Goal: Information Seeking & Learning: Find specific fact

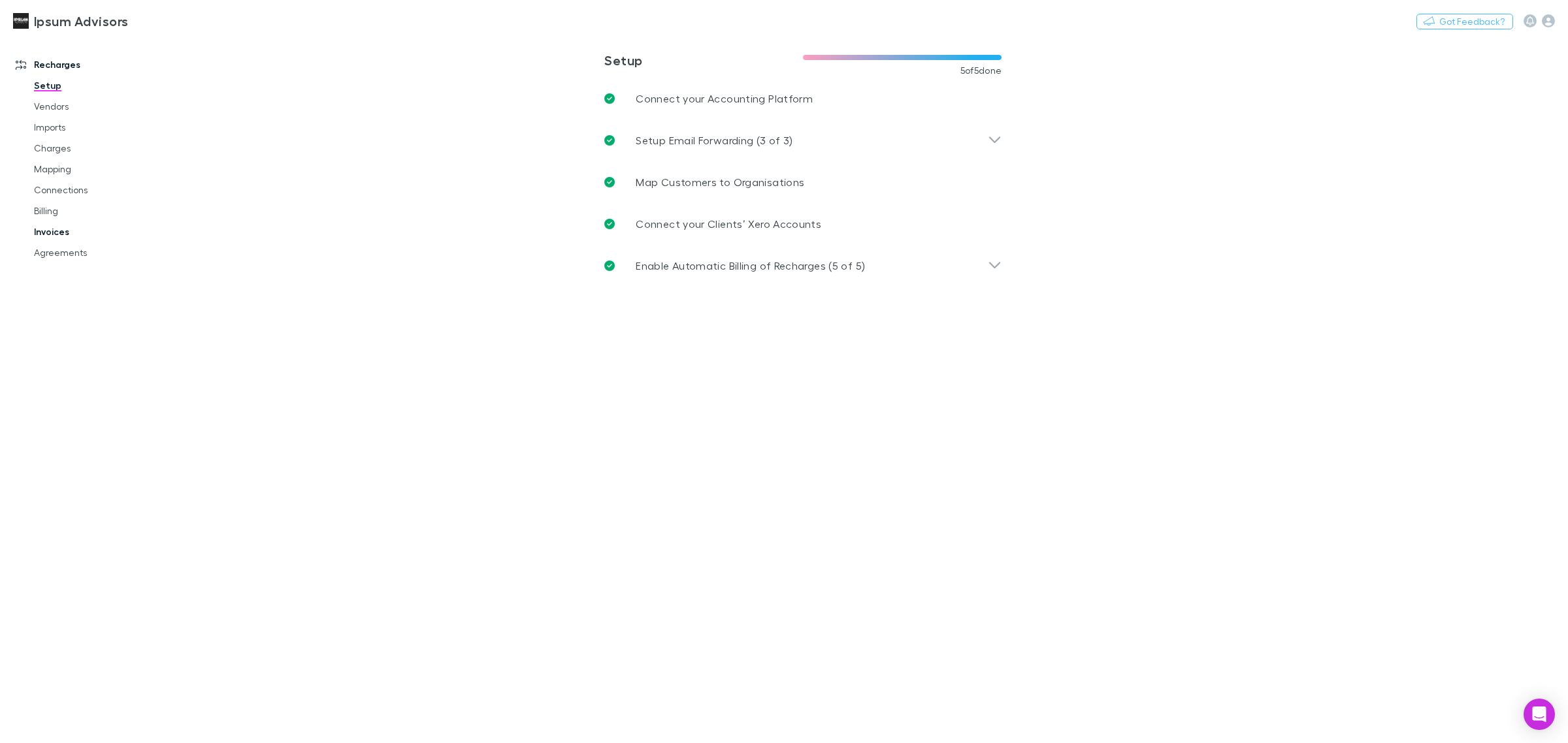
drag, startPoint x: 60, startPoint y: 230, endPoint x: 99, endPoint y: 226, distance: 39.2
click at [60, 230] on link "Invoices" at bounding box center [103, 232] width 164 height 21
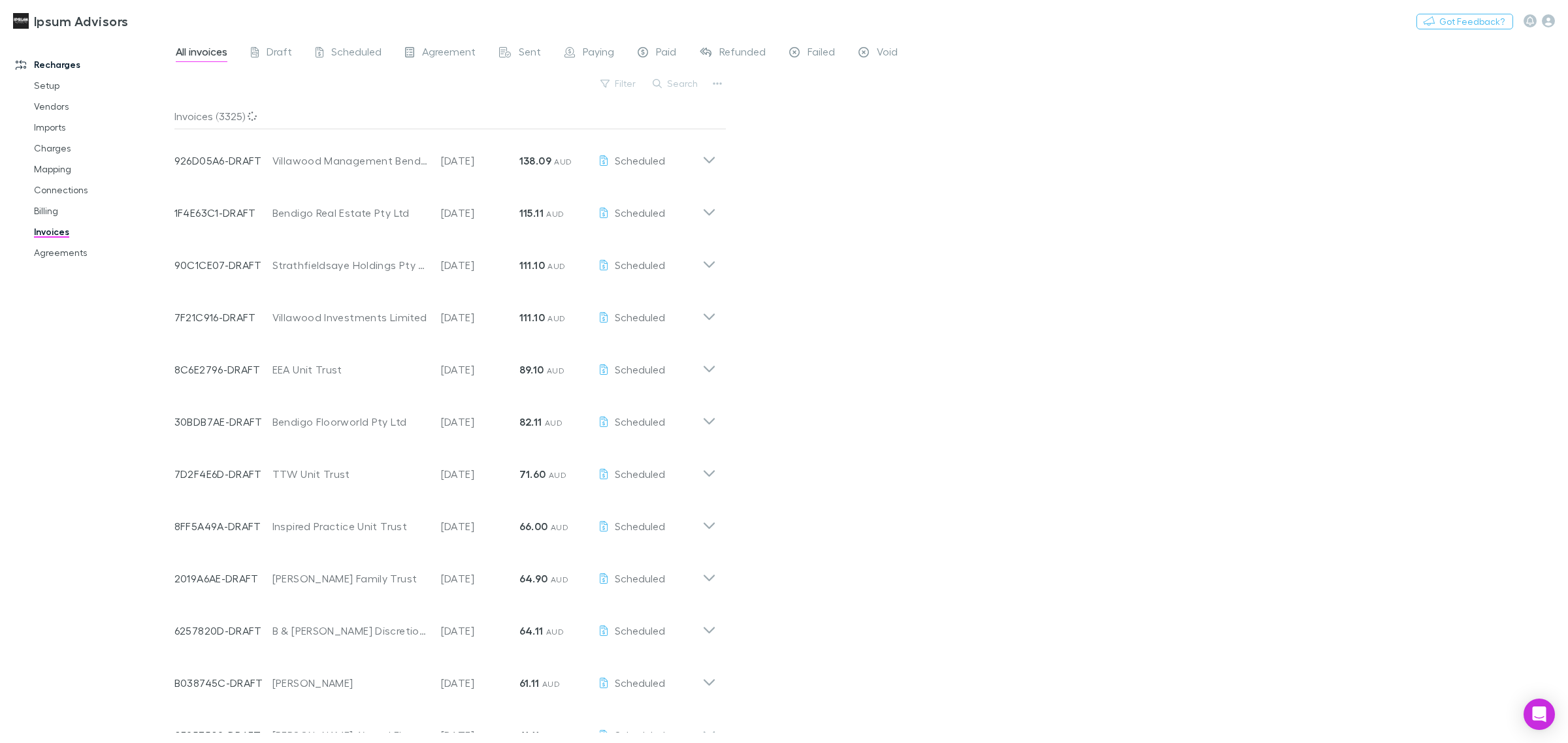
drag, startPoint x: 677, startPoint y: 82, endPoint x: 766, endPoint y: 187, distance: 137.6
click at [677, 82] on button "Search" at bounding box center [676, 84] width 60 height 16
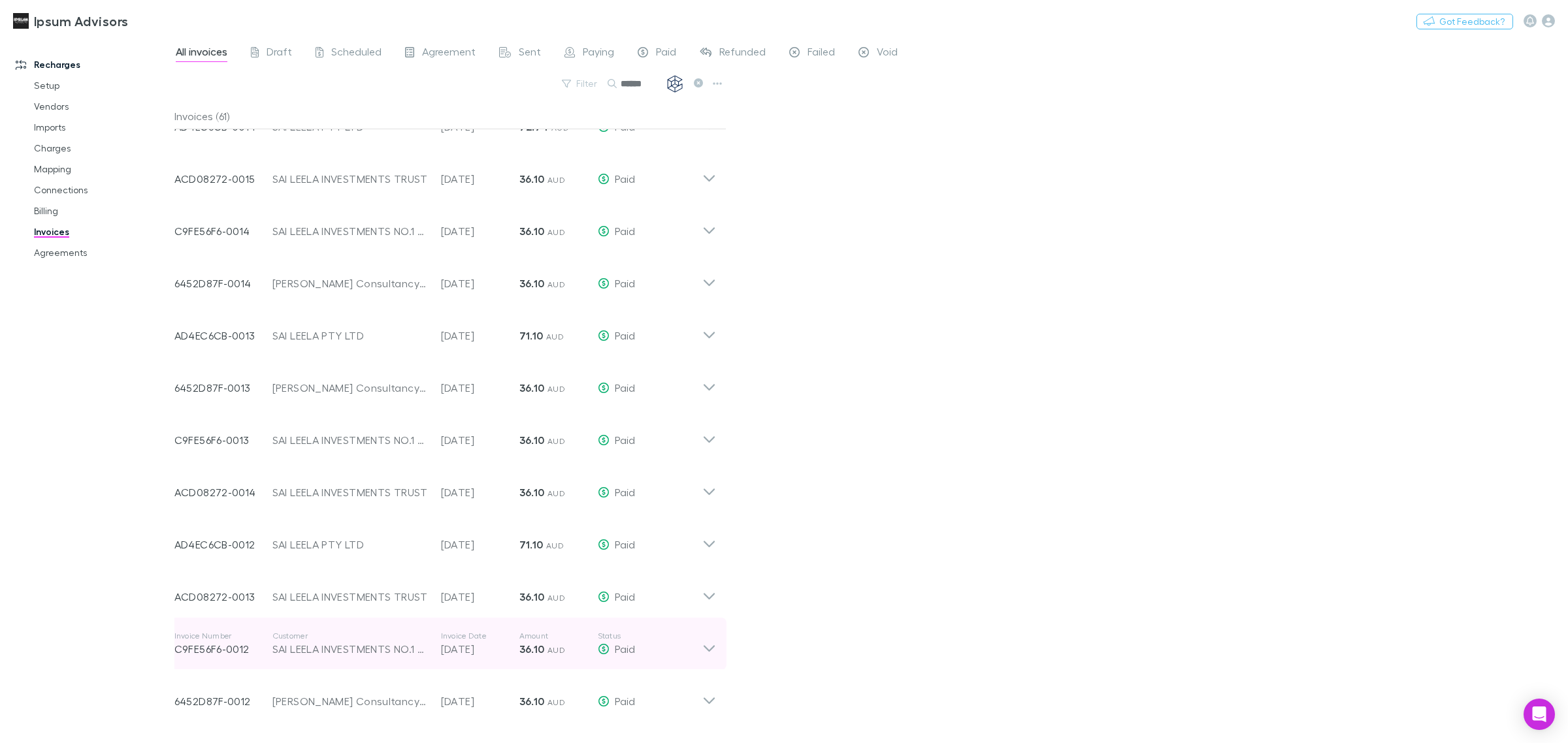
scroll to position [245, 0]
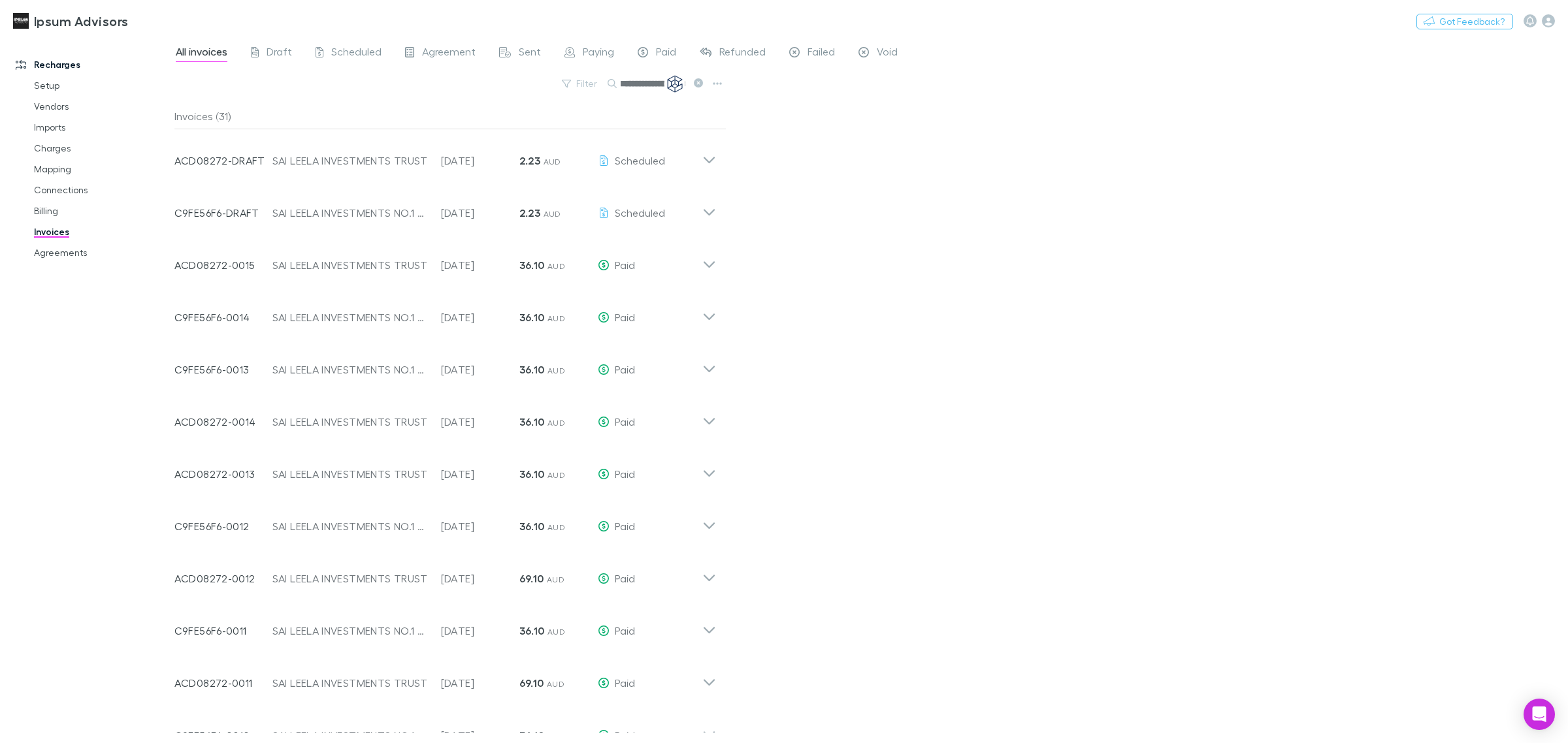
type input "**********"
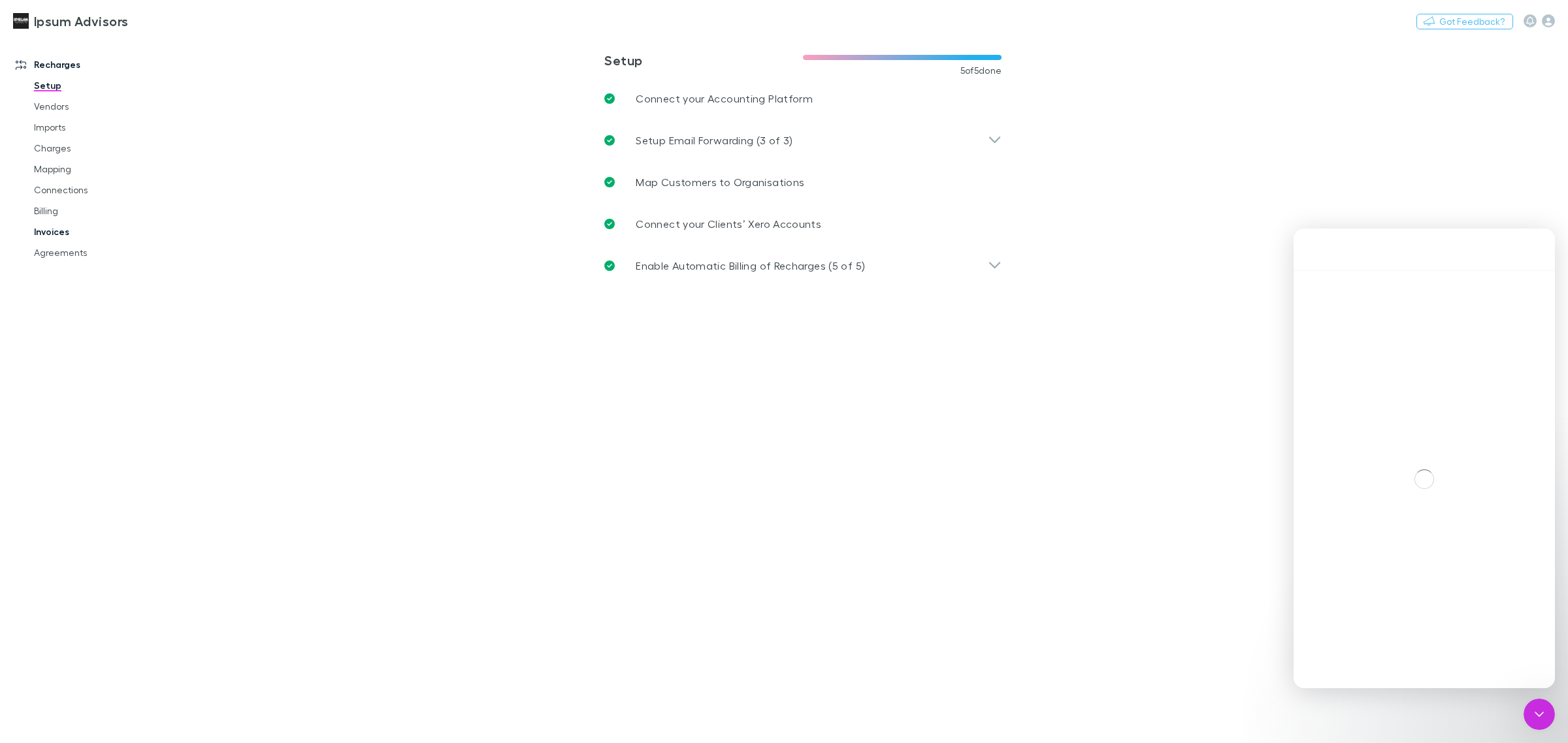
click at [56, 235] on link "Invoices" at bounding box center [103, 232] width 164 height 21
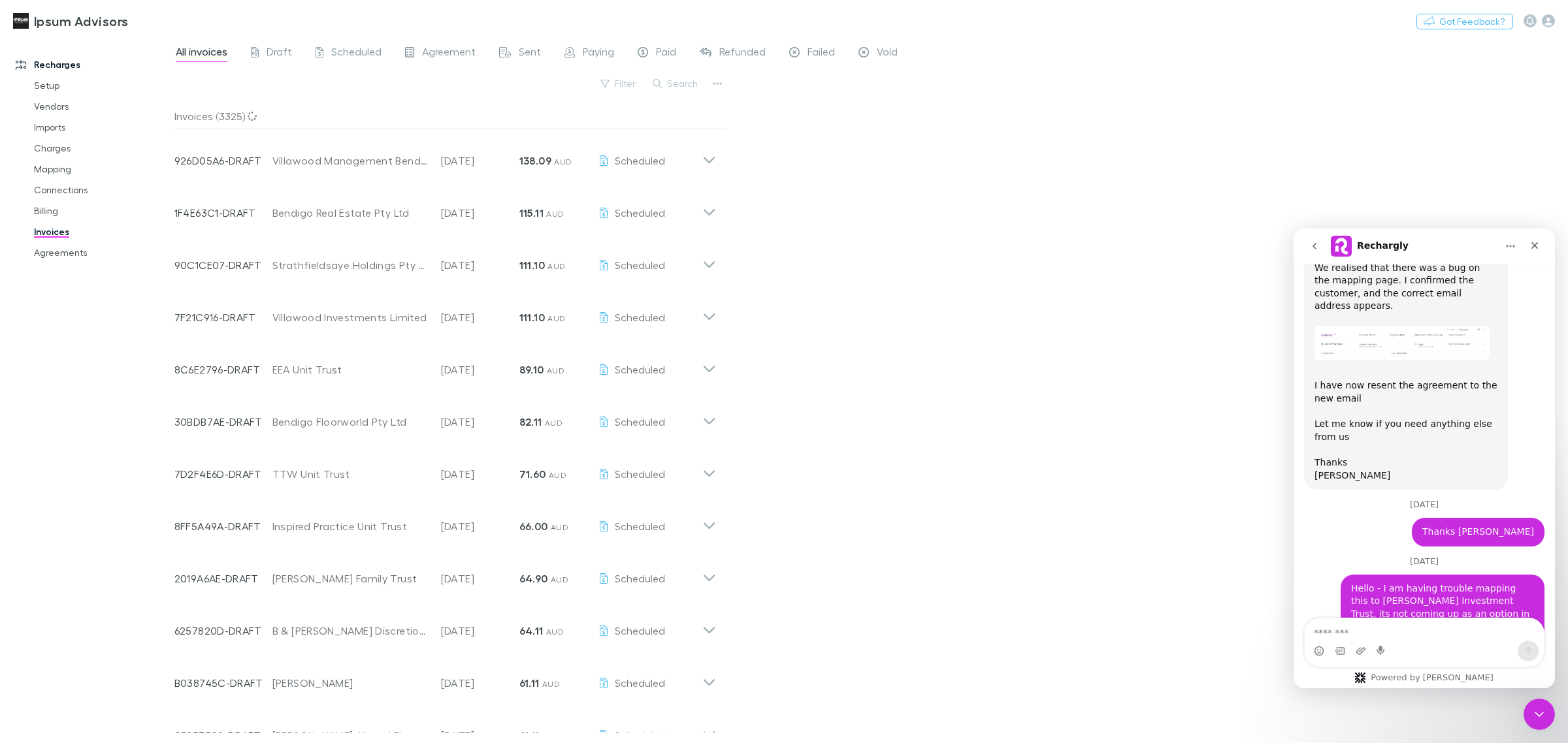
scroll to position [8864, 0]
click at [691, 76] on button "Search" at bounding box center [676, 84] width 60 height 16
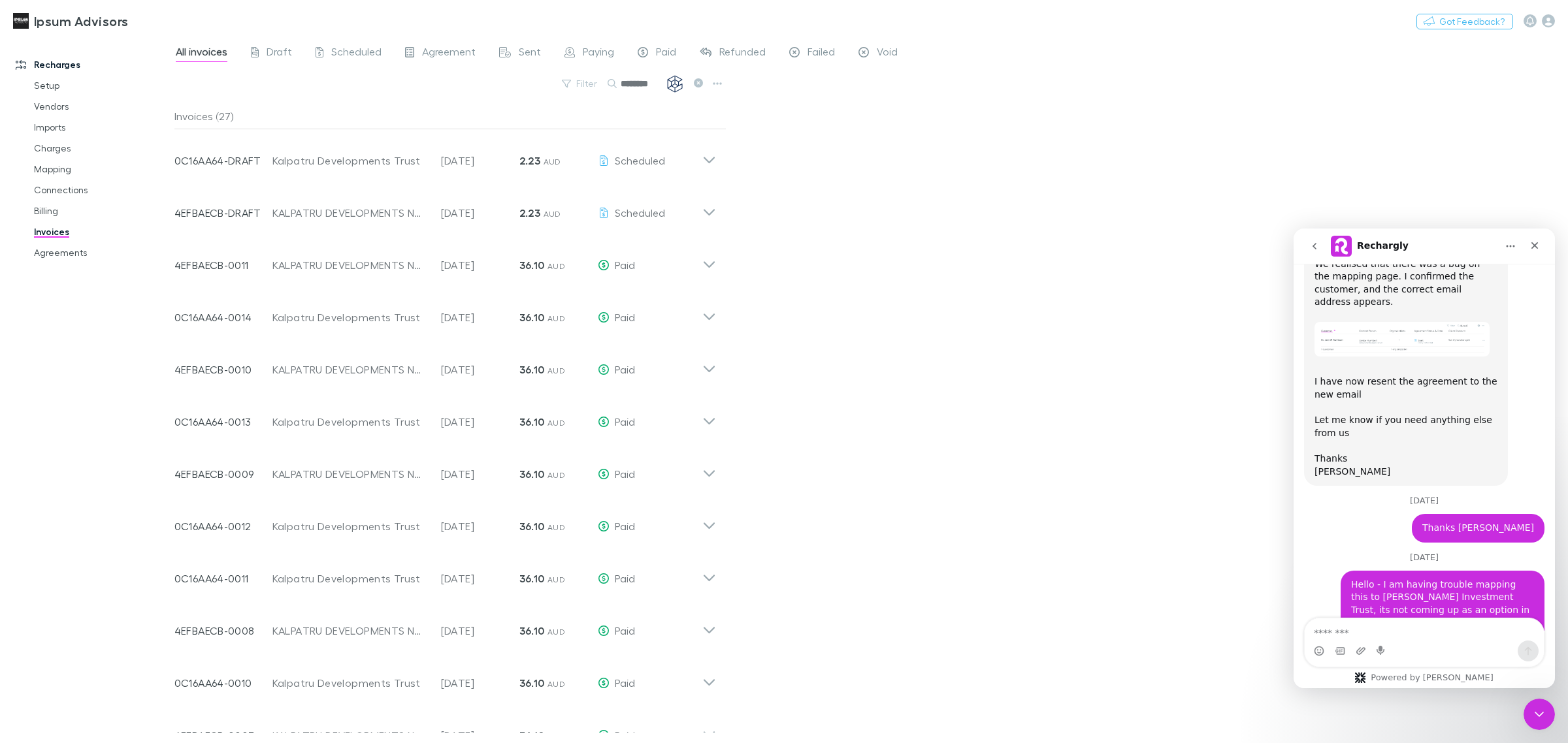
type input "********"
click at [714, 211] on icon at bounding box center [709, 207] width 14 height 26
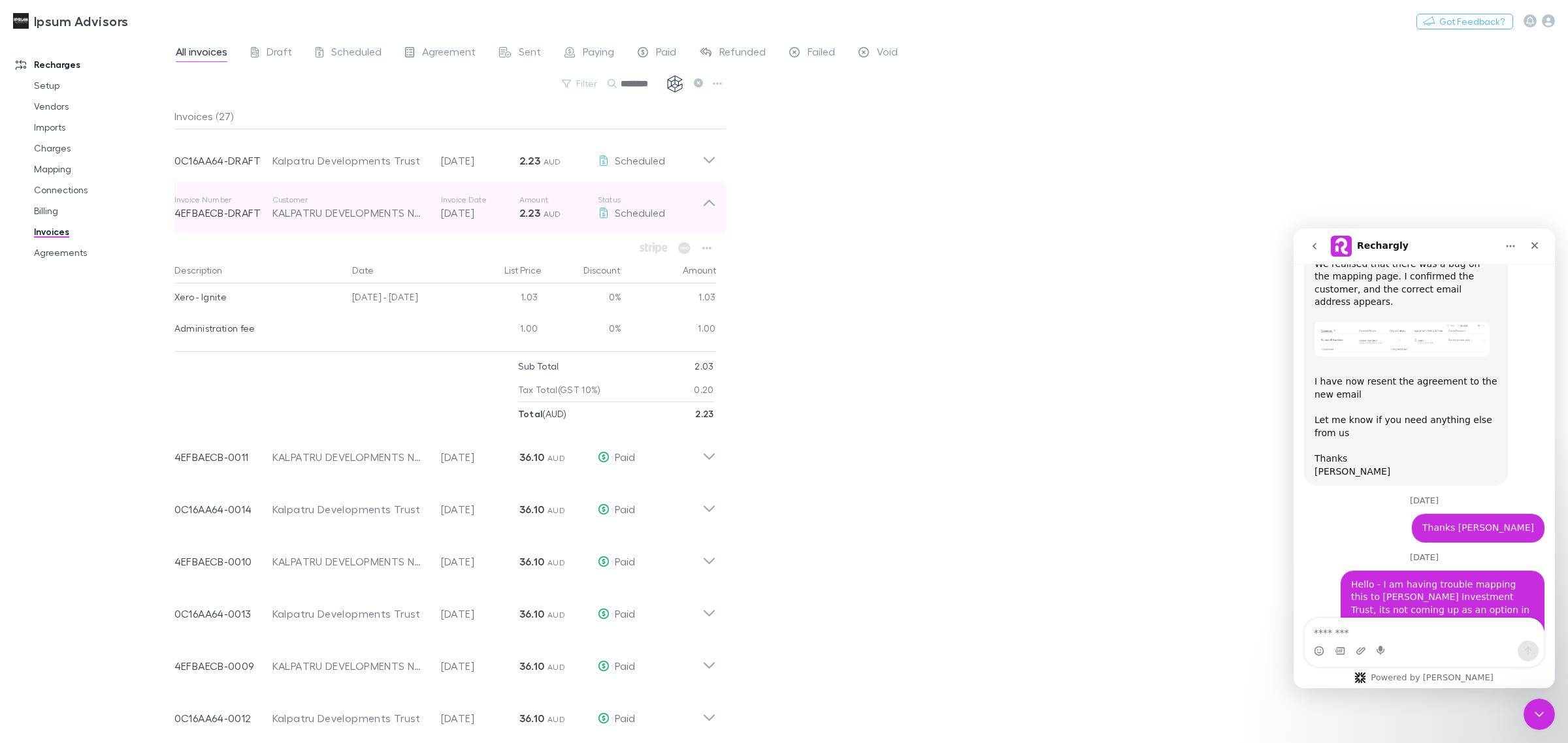
click at [713, 211] on icon at bounding box center [709, 207] width 14 height 26
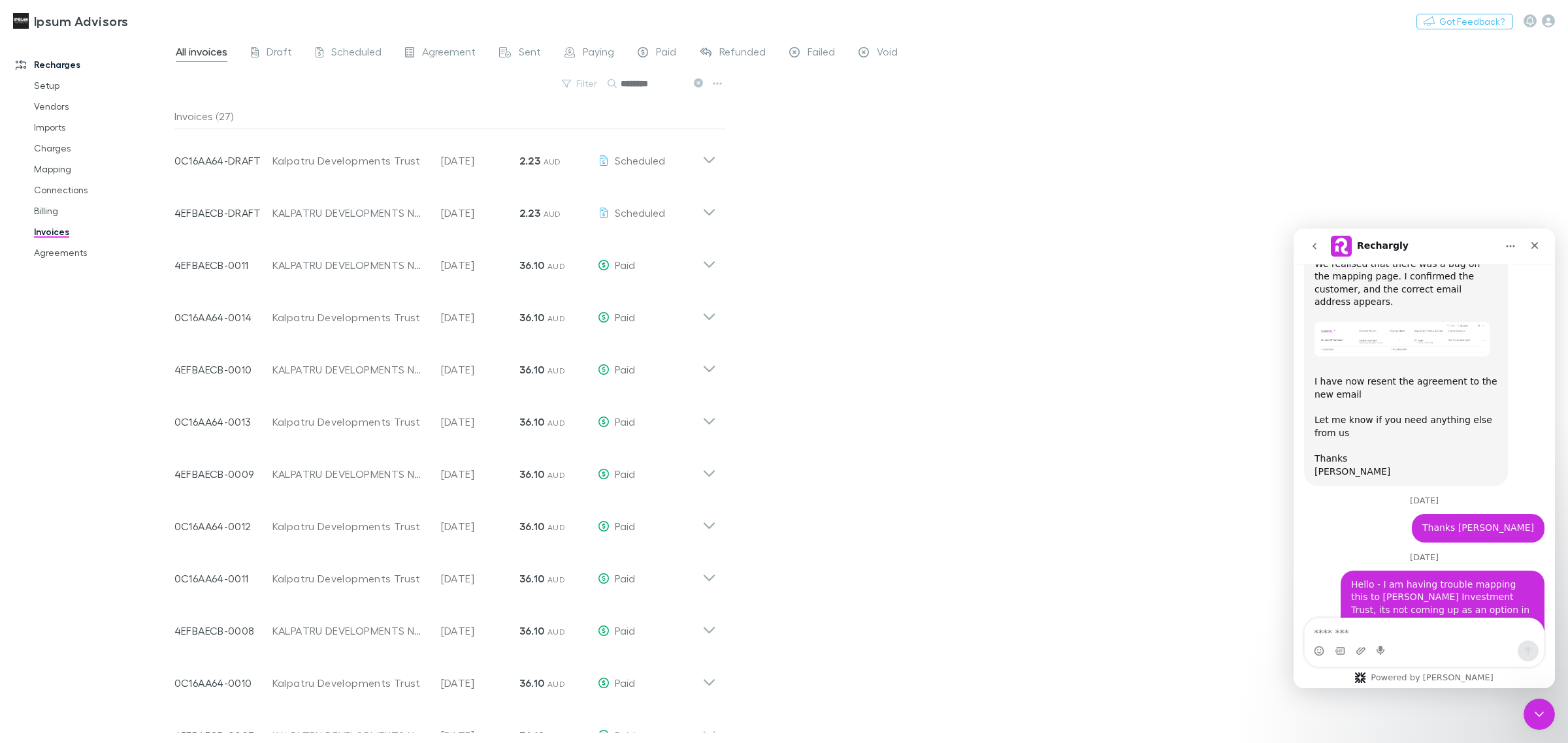
click at [1308, 246] on button "go back" at bounding box center [1315, 246] width 25 height 25
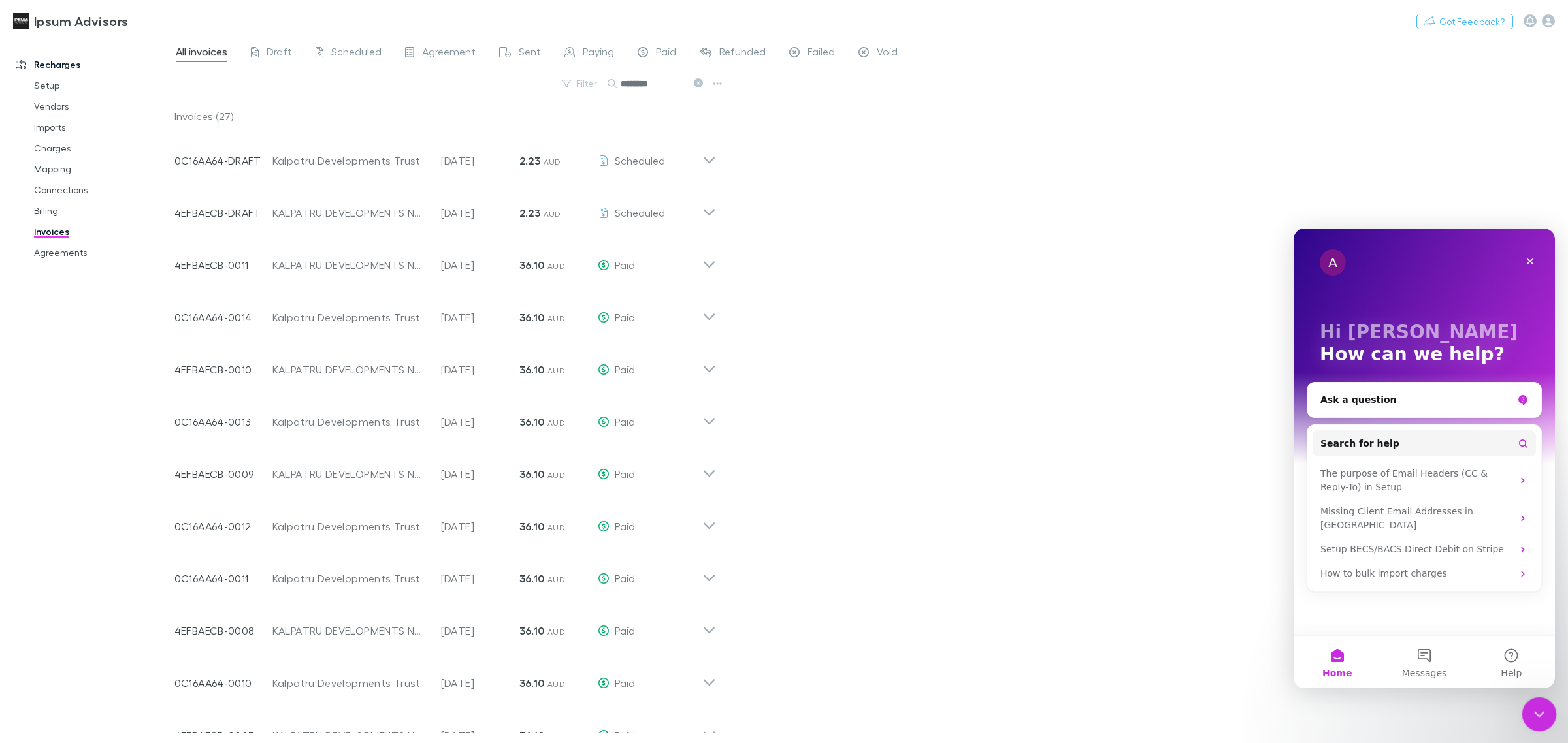
click at [1538, 717] on icon "Close Intercom Messenger" at bounding box center [1538, 713] width 16 height 16
